Goal: Transaction & Acquisition: Purchase product/service

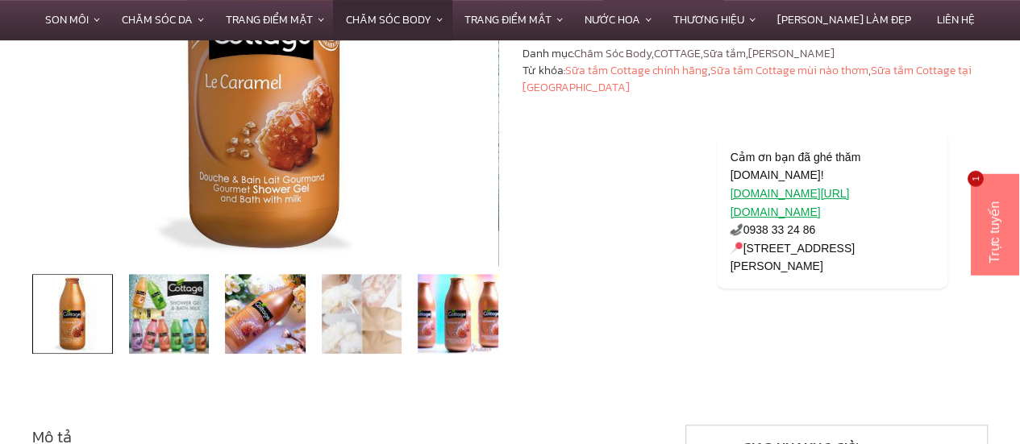
scroll to position [403, 0]
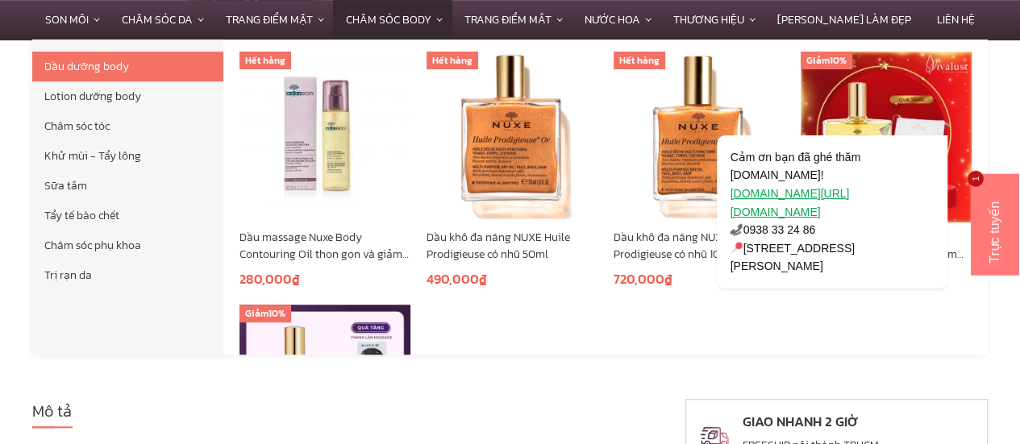
click at [451, 23] on link "Chăm Sóc Body" at bounding box center [392, 19] width 118 height 39
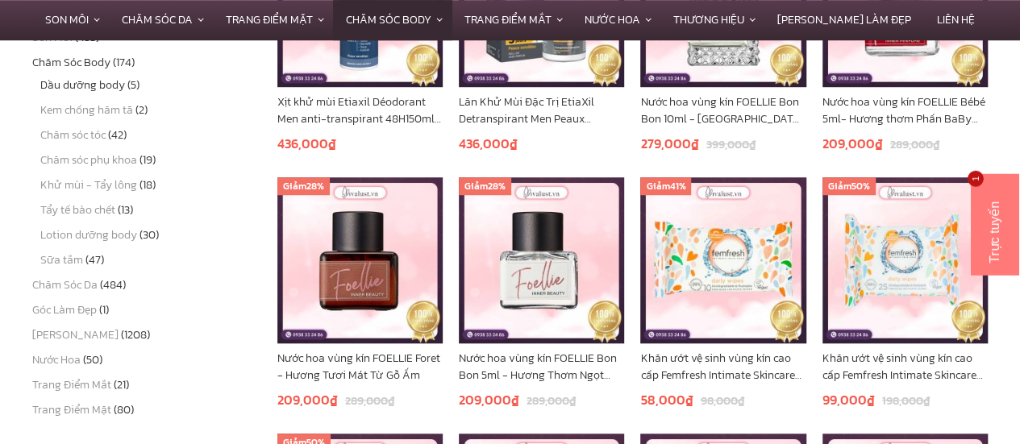
scroll to position [564, 0]
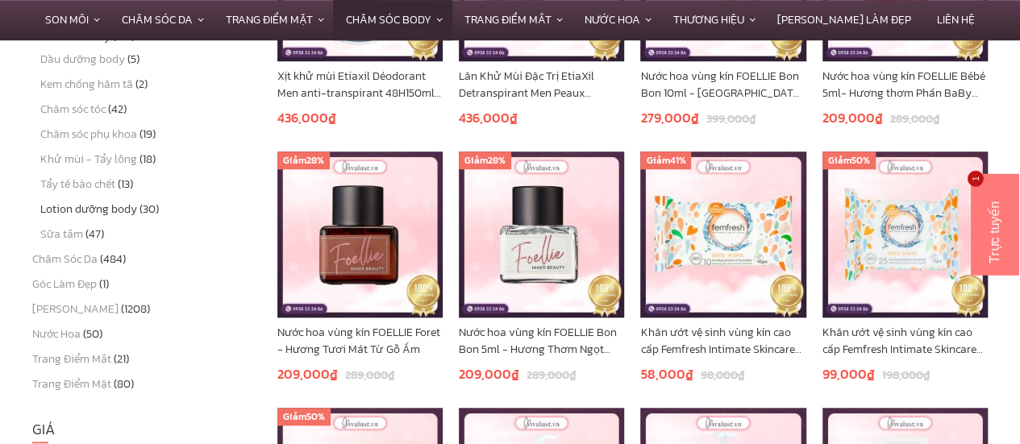
click at [110, 208] on link "Lotion dưỡng body" at bounding box center [88, 209] width 97 height 17
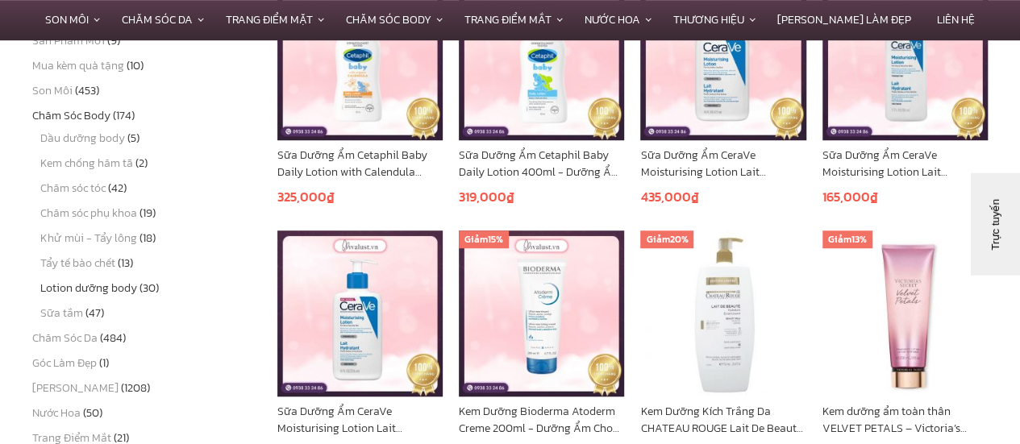
scroll to position [484, 0]
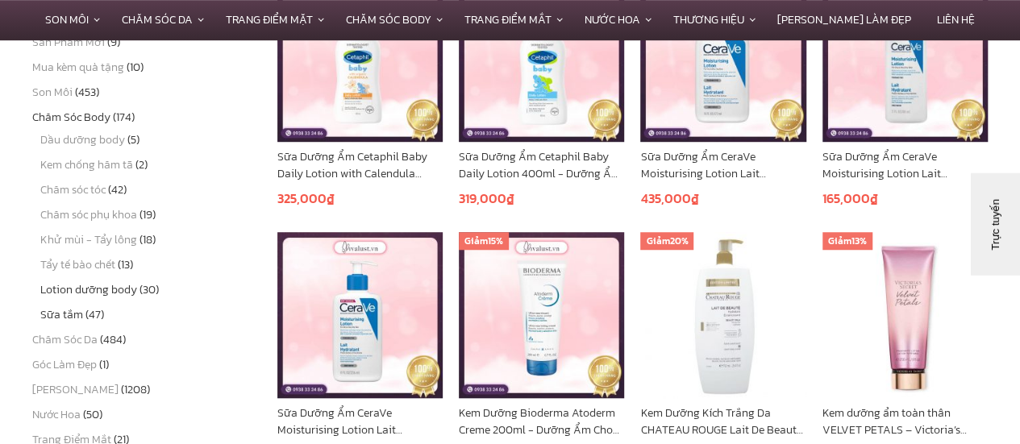
click at [79, 318] on link "Sữa tắm" at bounding box center [61, 314] width 43 height 17
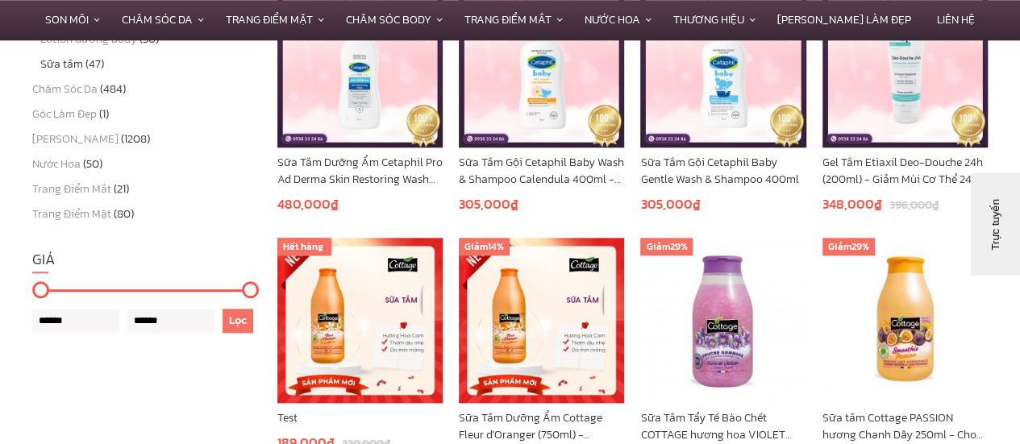
scroll to position [887, 0]
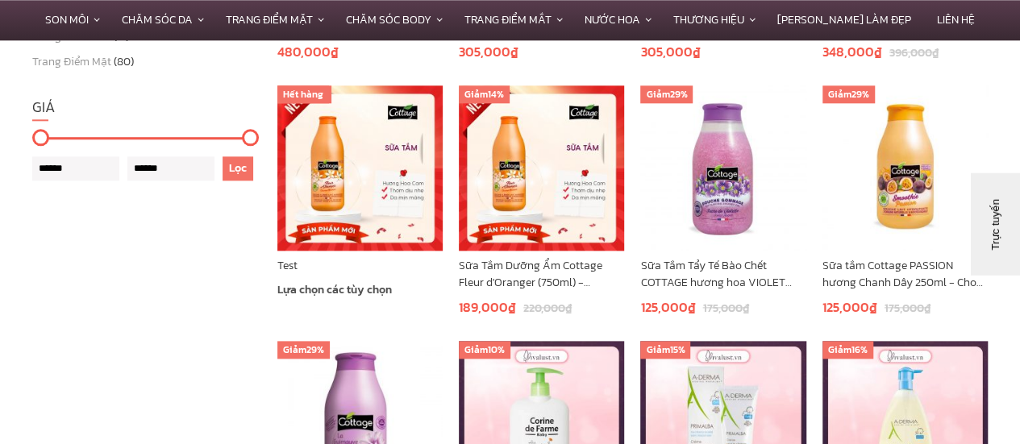
click at [376, 220] on img at bounding box center [359, 167] width 165 height 165
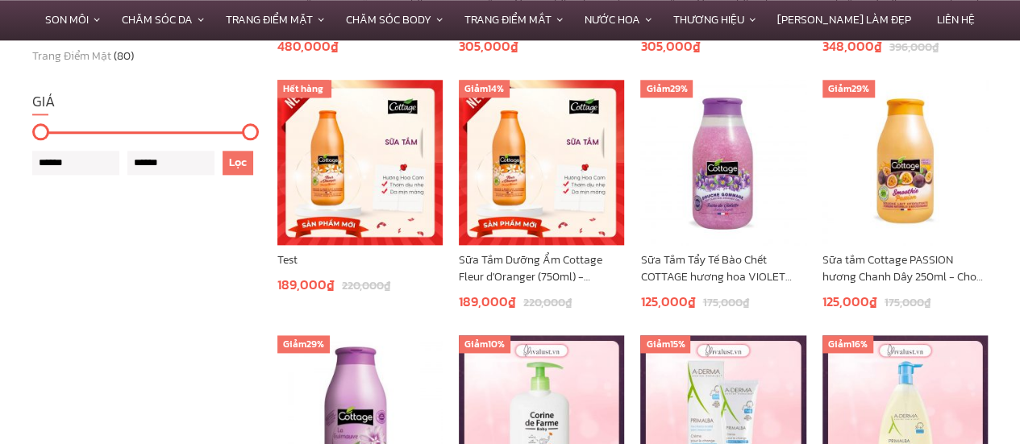
scroll to position [887, 0]
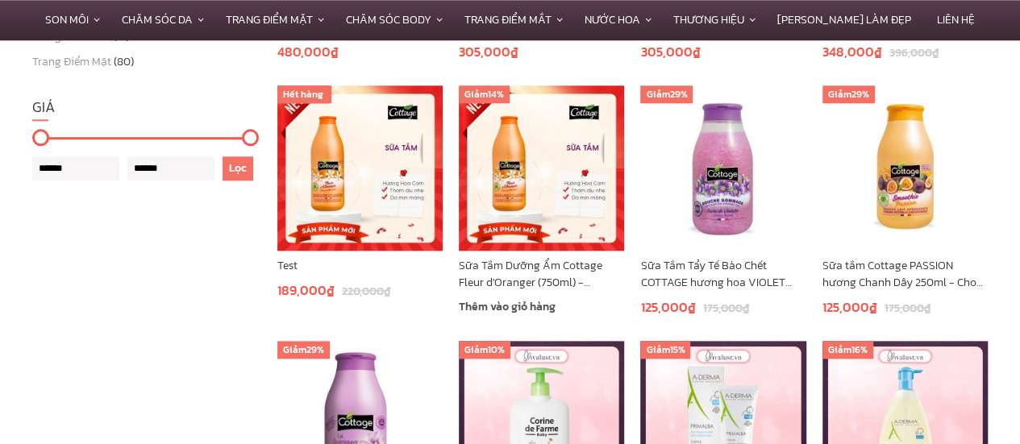
click at [546, 267] on link "Sữa Tắm Dưỡng Ẩm Cottage Fleur d'Oranger (750ml) - [GEOGRAPHIC_DATA]" at bounding box center [541, 274] width 165 height 34
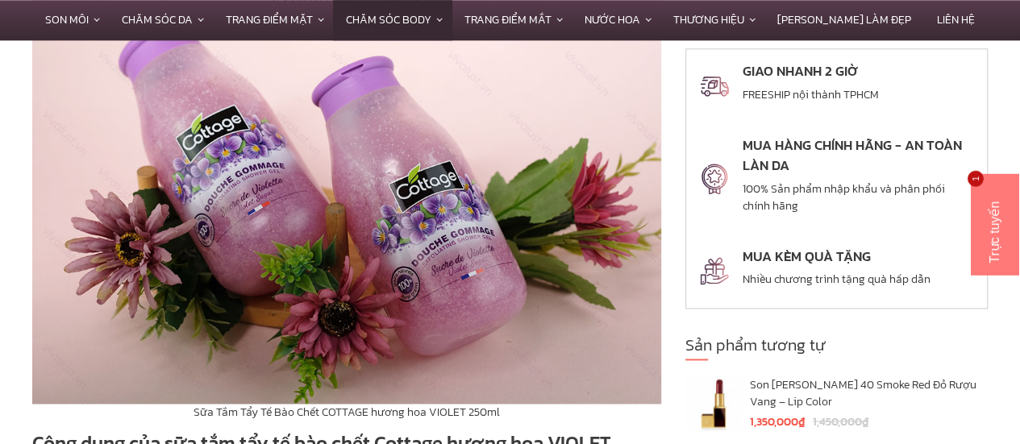
scroll to position [967, 0]
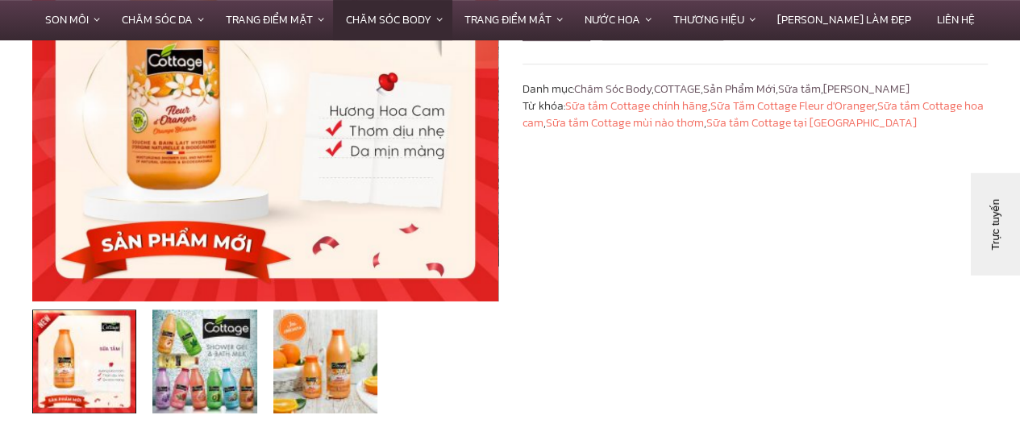
scroll to position [484, 0]
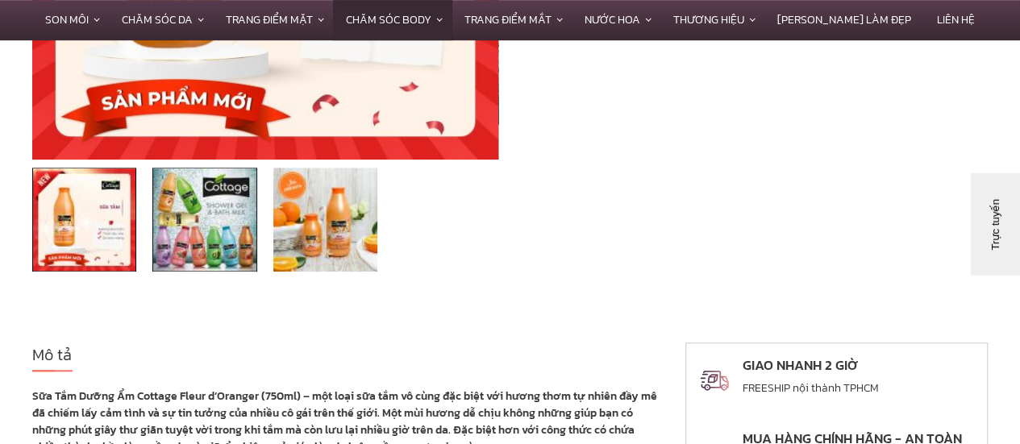
click at [194, 214] on img at bounding box center [204, 220] width 104 height 104
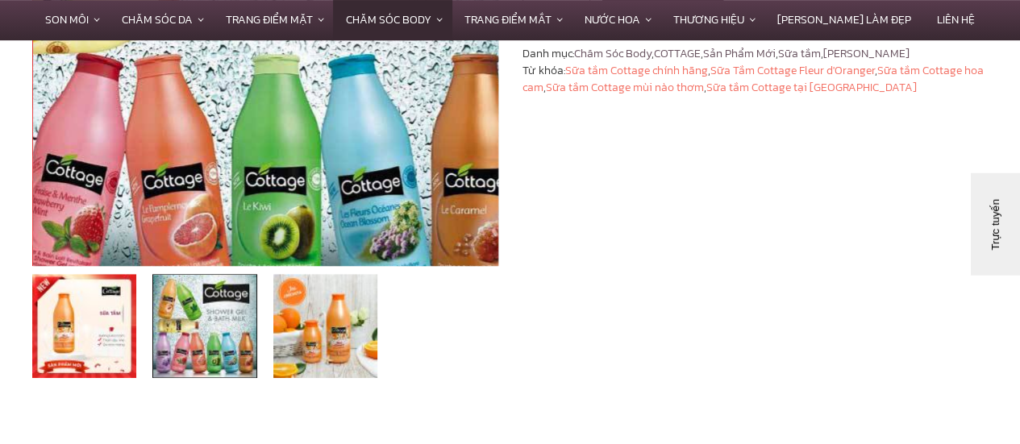
scroll to position [403, 0]
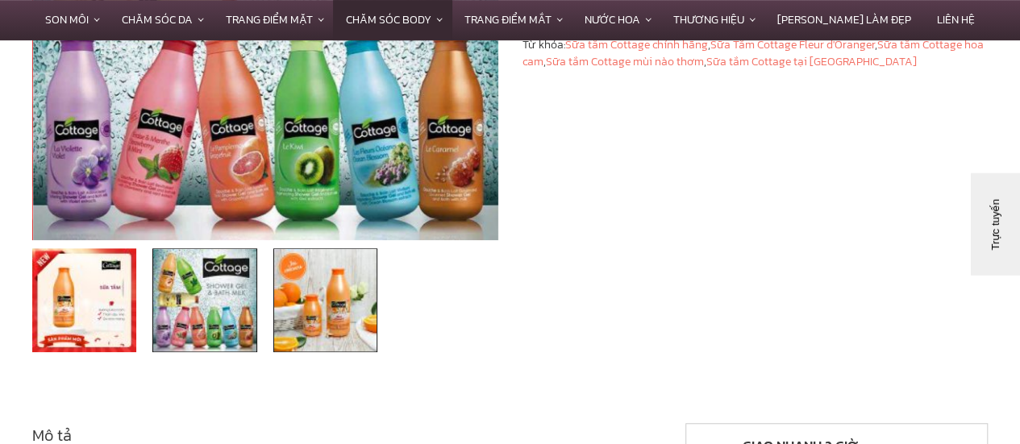
click at [308, 280] on img at bounding box center [325, 300] width 104 height 104
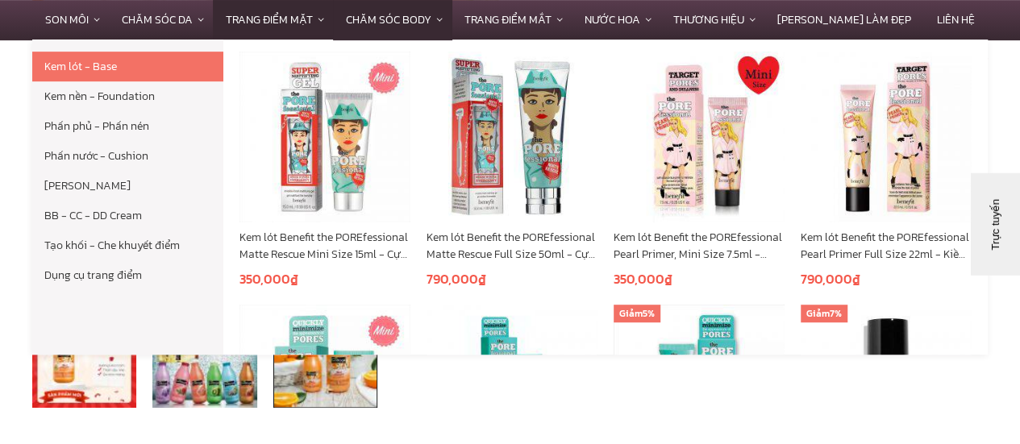
scroll to position [322, 0]
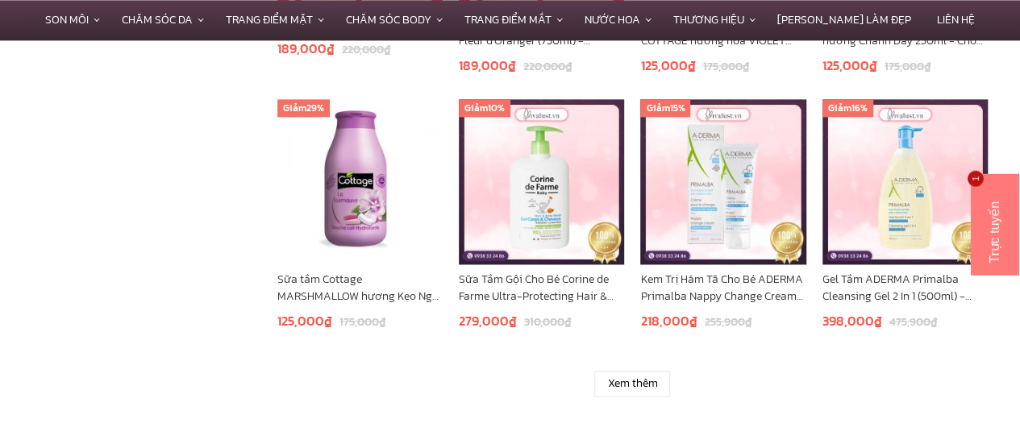
scroll to position [967, 0]
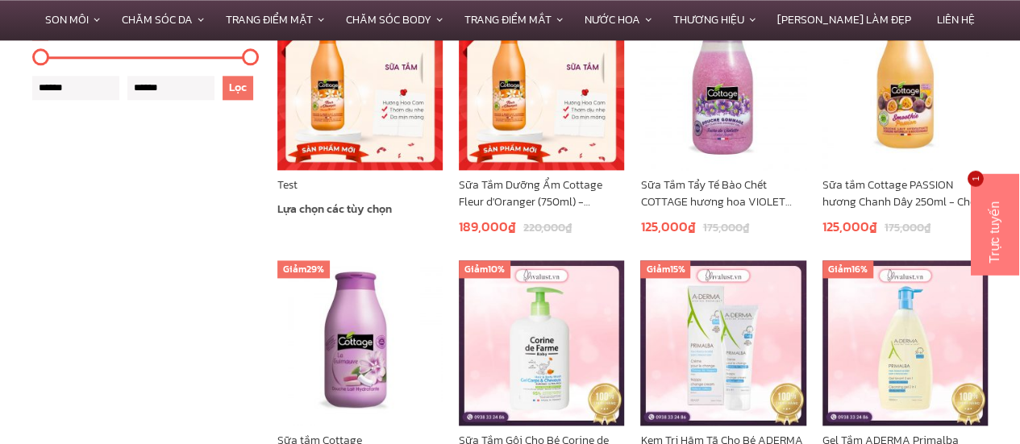
click at [309, 208] on link "Lựa chọn các tùy chọn" at bounding box center [359, 209] width 165 height 19
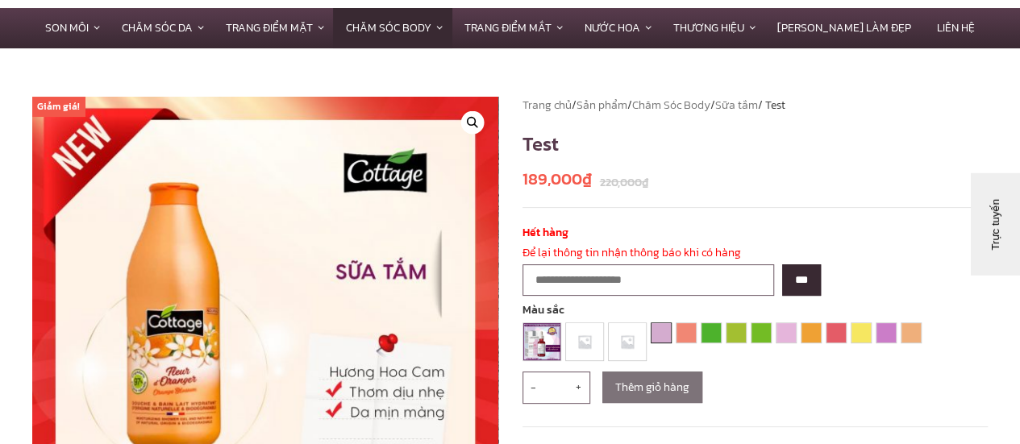
click at [654, 336] on link "Cottage FIG" at bounding box center [660, 332] width 19 height 19
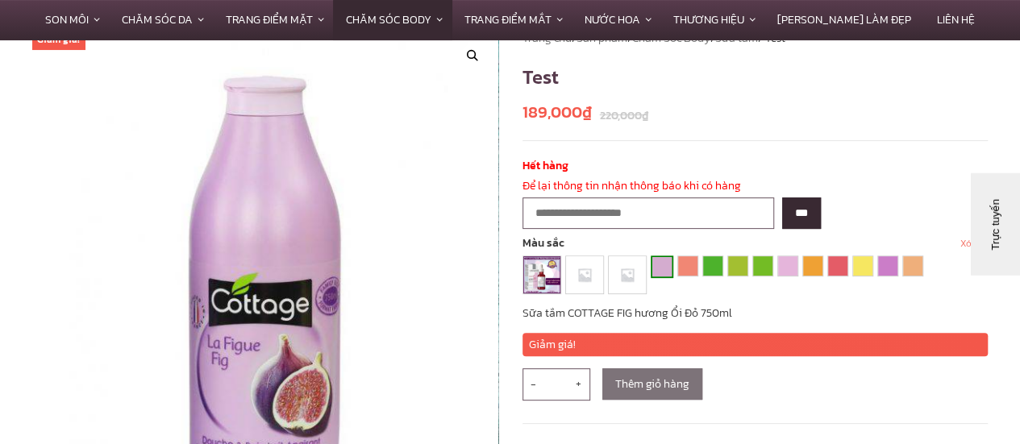
scroll to position [242, 0]
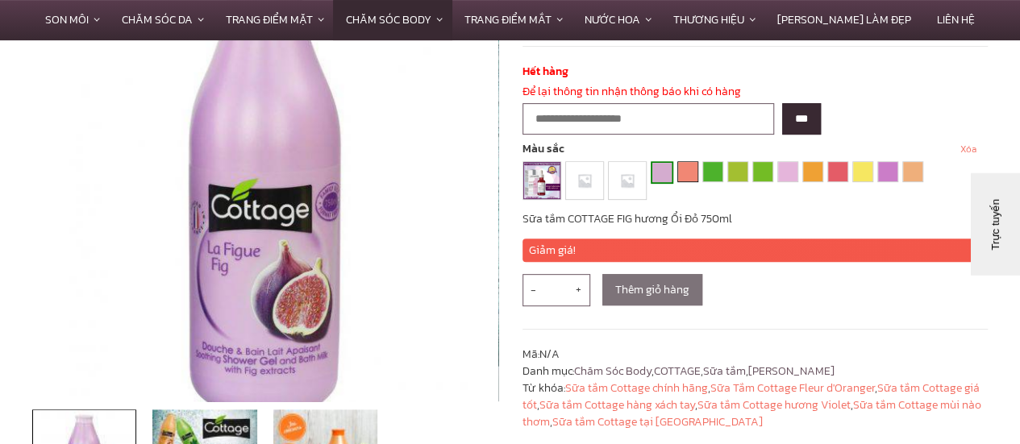
click at [678, 173] on link "Cottage GRAPEFRUIT" at bounding box center [687, 171] width 19 height 19
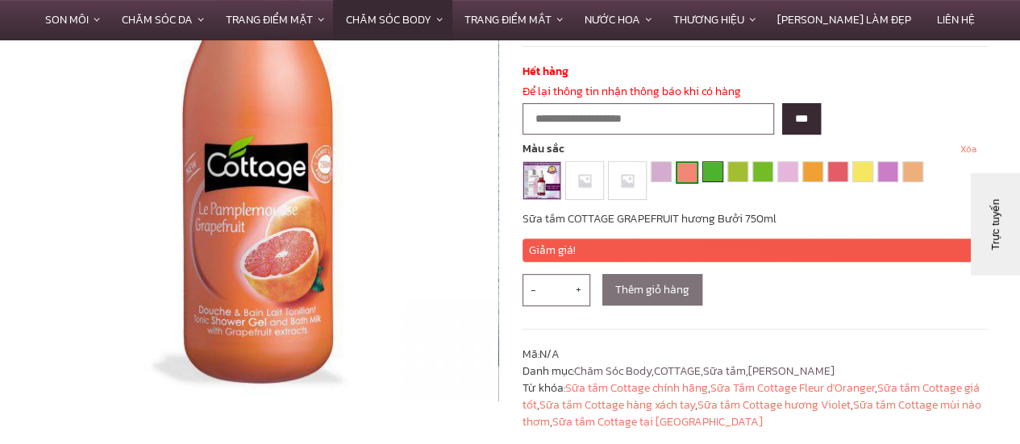
click at [707, 177] on link "Cottage GREEN TEA" at bounding box center [712, 171] width 19 height 19
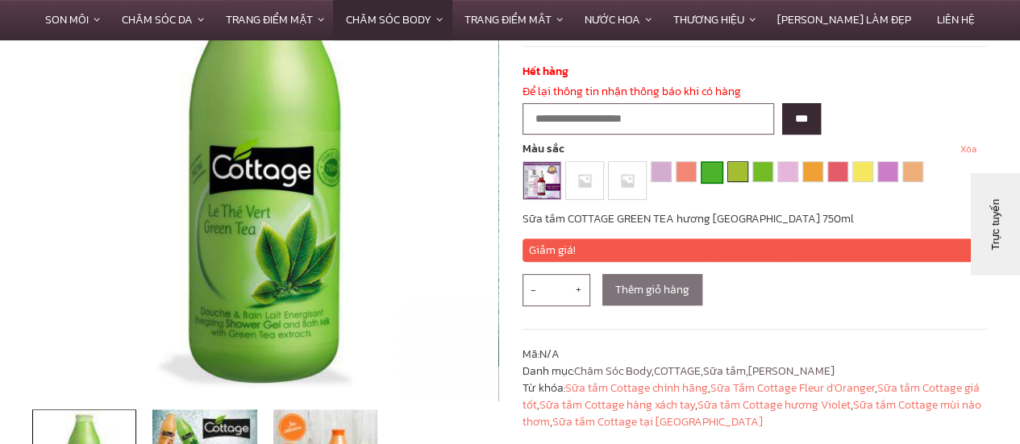
click at [730, 170] on link "Cottage JASMINE" at bounding box center [737, 171] width 19 height 19
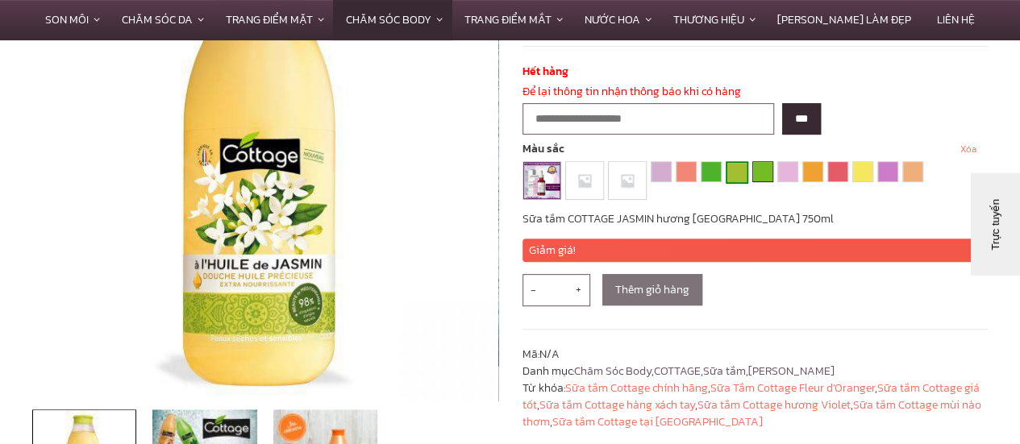
click at [758, 175] on link "Cottage KIWI" at bounding box center [762, 171] width 19 height 19
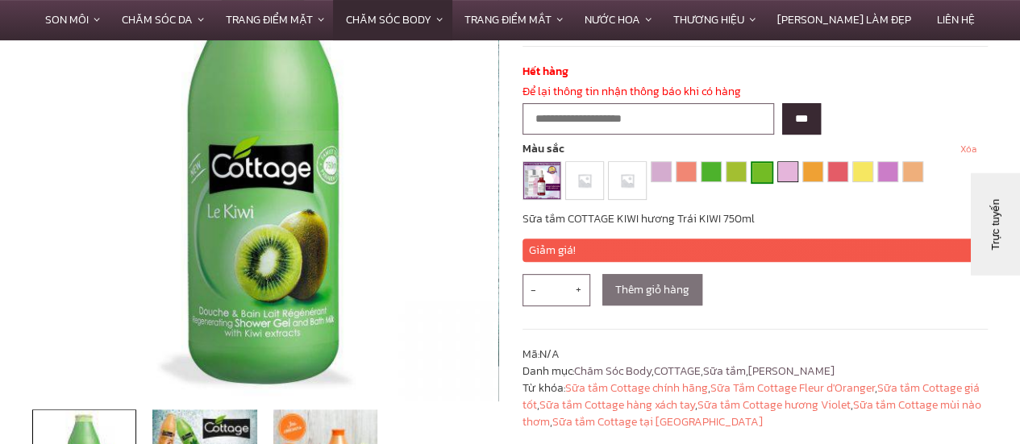
click at [785, 174] on link "Cottage MARSHMALLOW" at bounding box center [787, 171] width 19 height 19
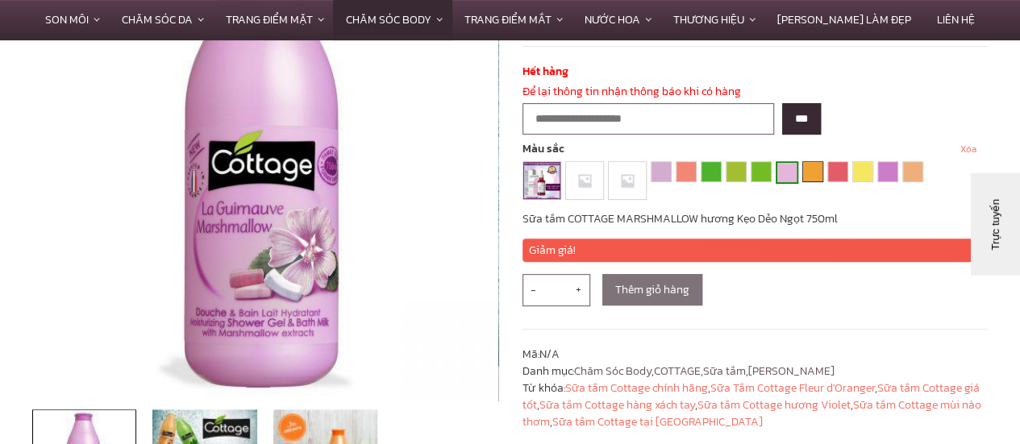
click at [808, 174] on link "Cottage MONOI" at bounding box center [812, 171] width 19 height 19
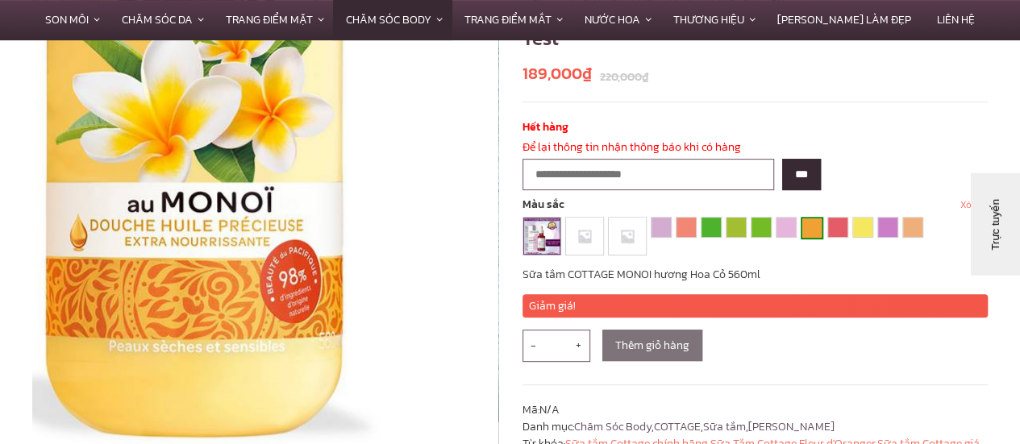
scroll to position [161, 0]
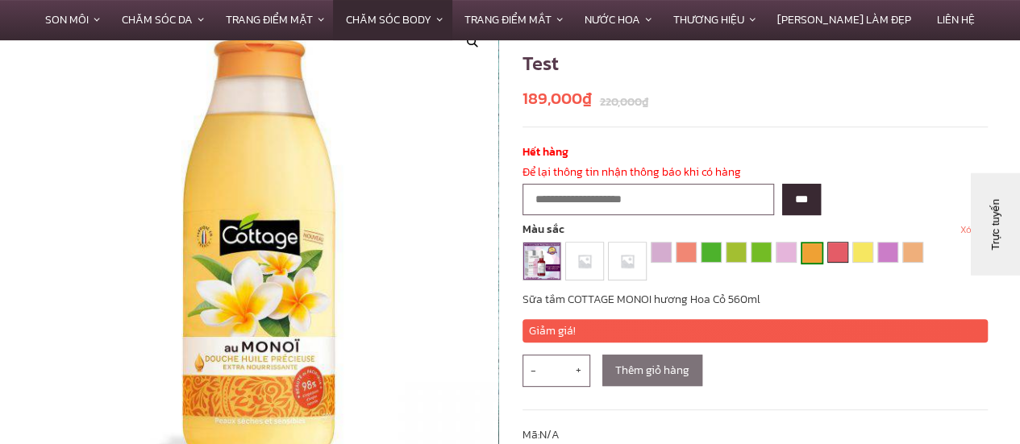
click at [834, 251] on link "Cottage STRAWBERRY & MINT" at bounding box center [837, 252] width 19 height 19
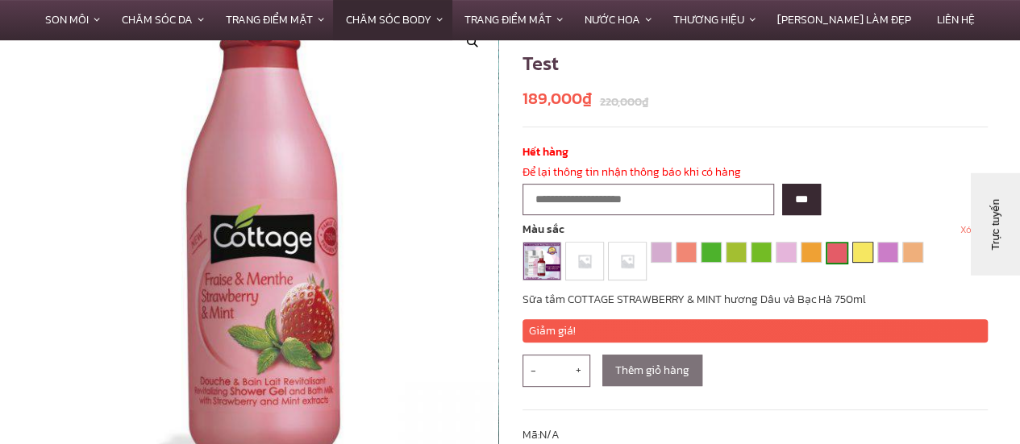
click at [863, 257] on link "Cottage VANILLA" at bounding box center [862, 252] width 19 height 19
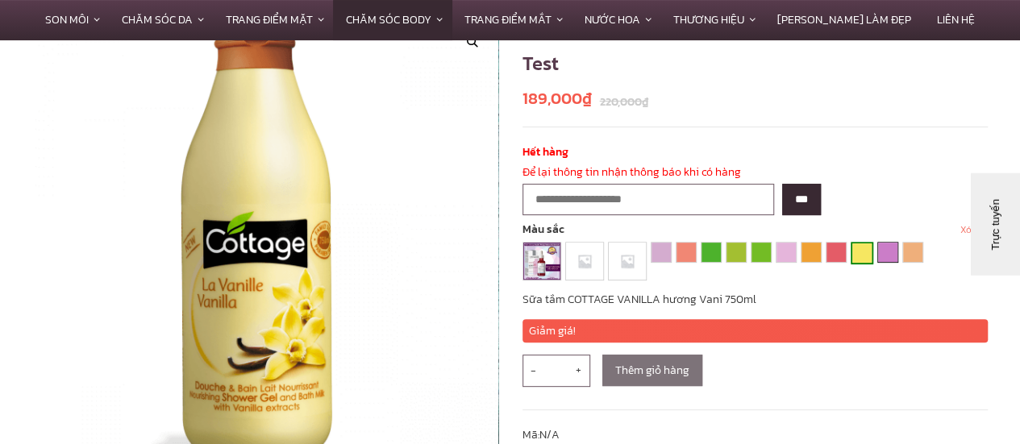
click at [882, 255] on link "Cottage VIOLET" at bounding box center [887, 252] width 19 height 19
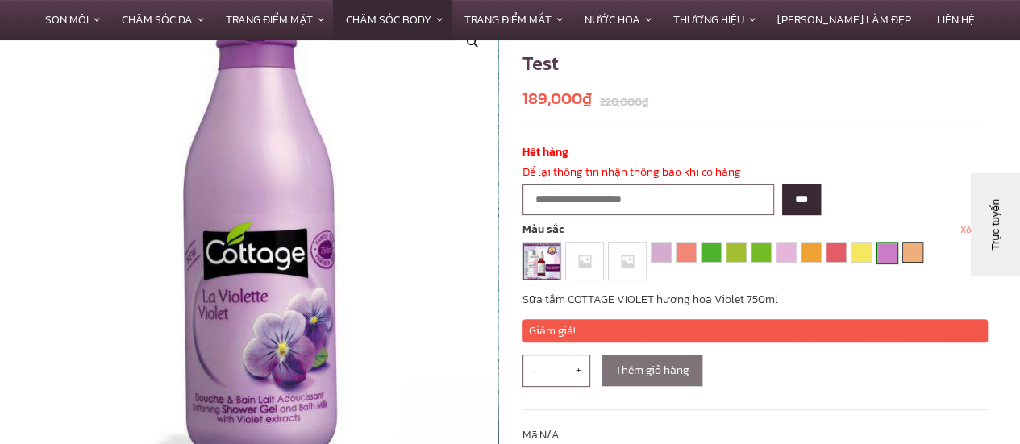
click at [911, 253] on link "Cottage WHITE PEACH" at bounding box center [912, 252] width 19 height 19
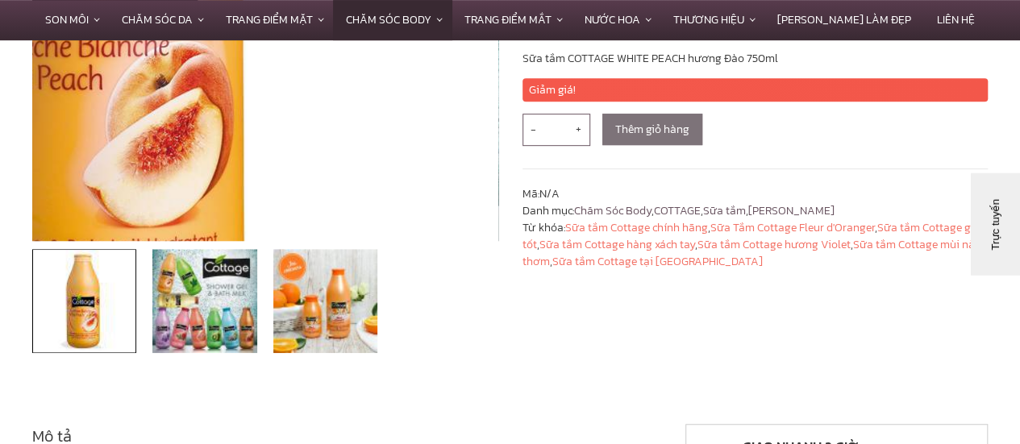
scroll to position [403, 0]
